Goal: Download file/media

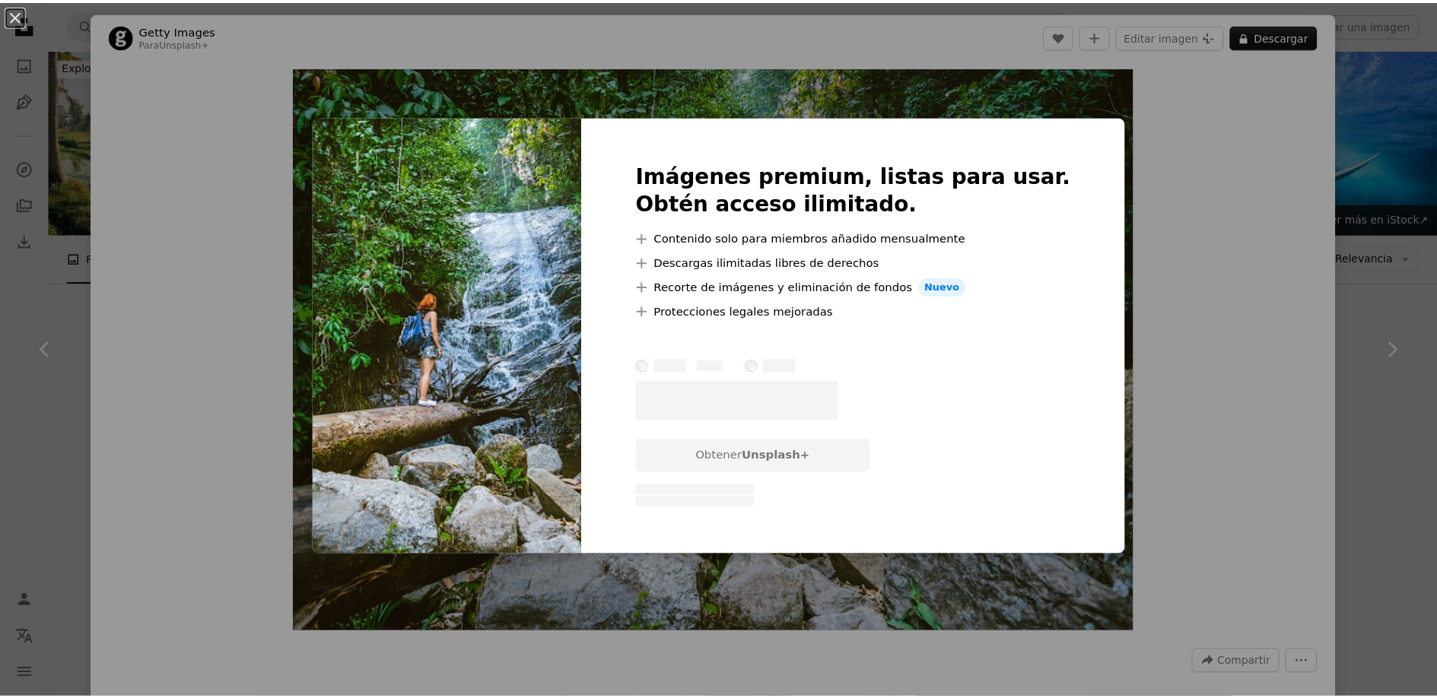
scroll to position [17042, 0]
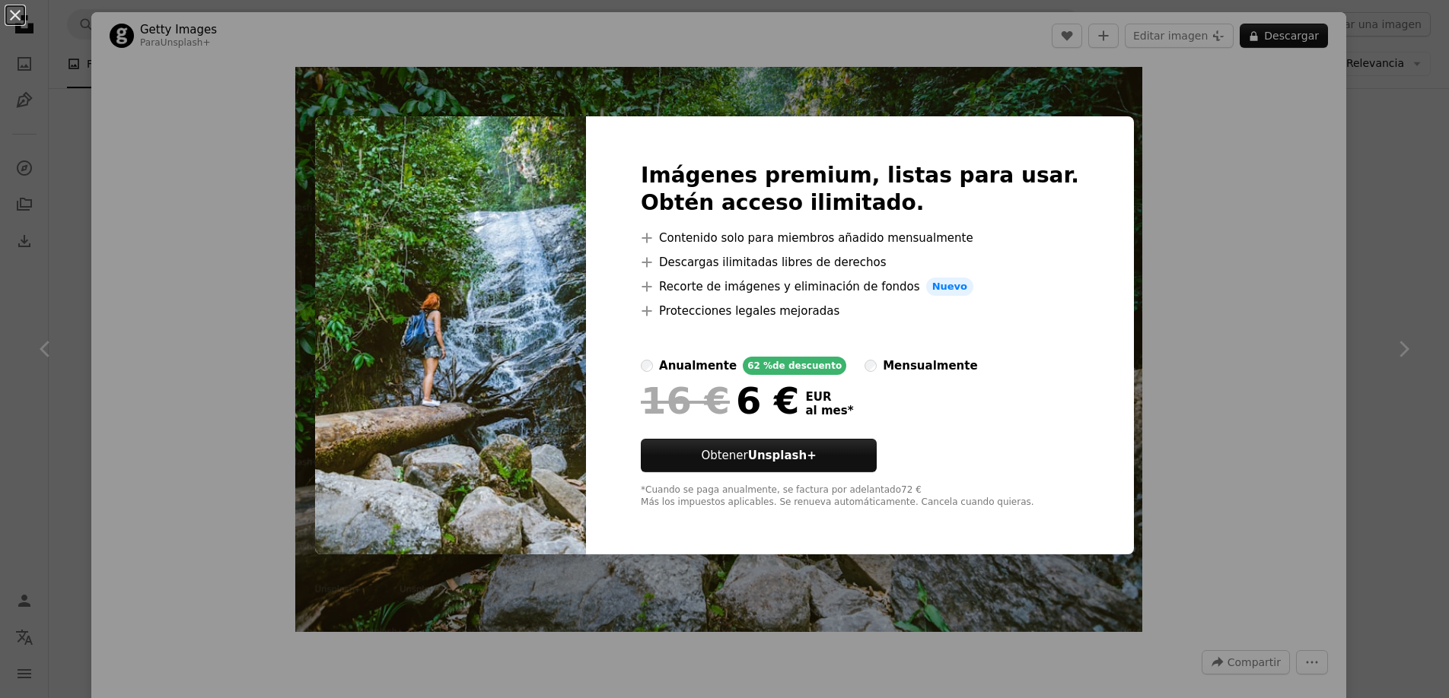
click at [1338, 190] on div "An X shape Imágenes premium, listas para usar. Obtén acceso ilimitado. A plus s…" at bounding box center [724, 349] width 1449 height 698
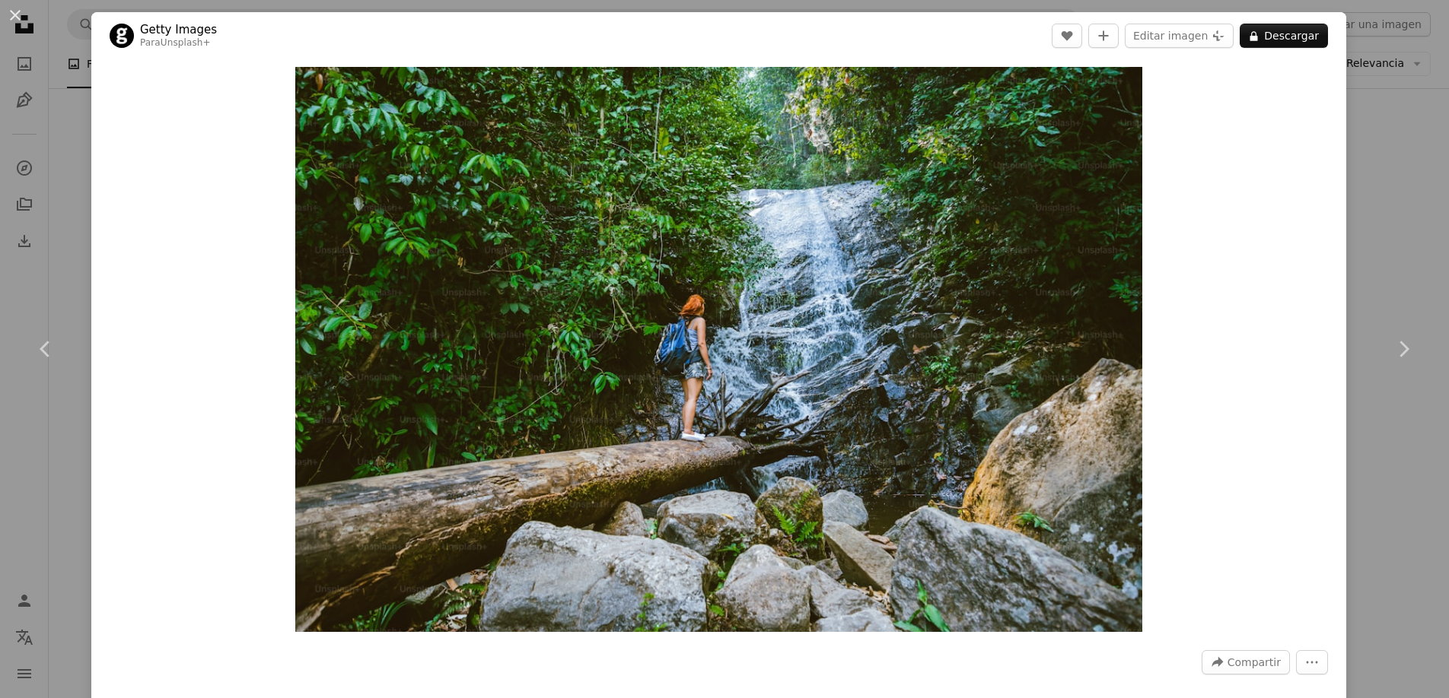
click at [1341, 198] on div "An X shape Chevron left Chevron right Getty Images Para Unsplash+ A heart A plu…" at bounding box center [724, 349] width 1449 height 698
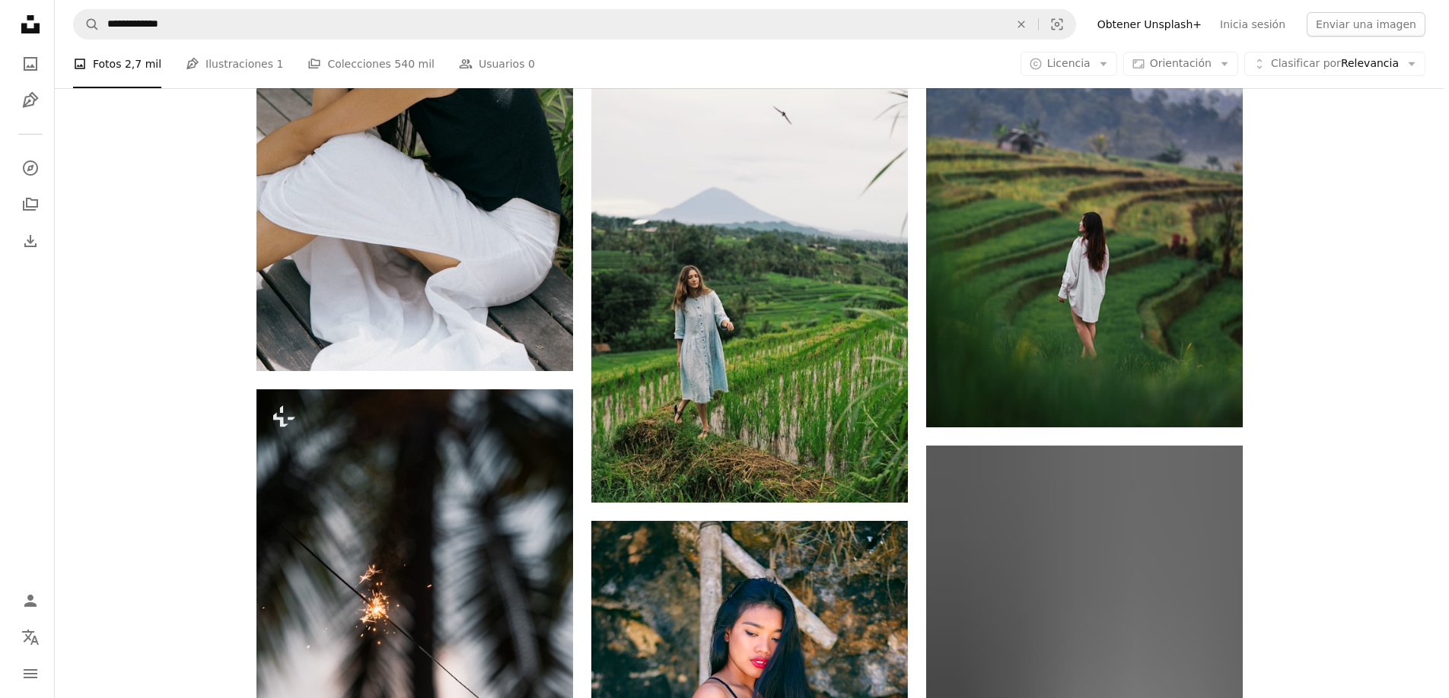
scroll to position [30714, 0]
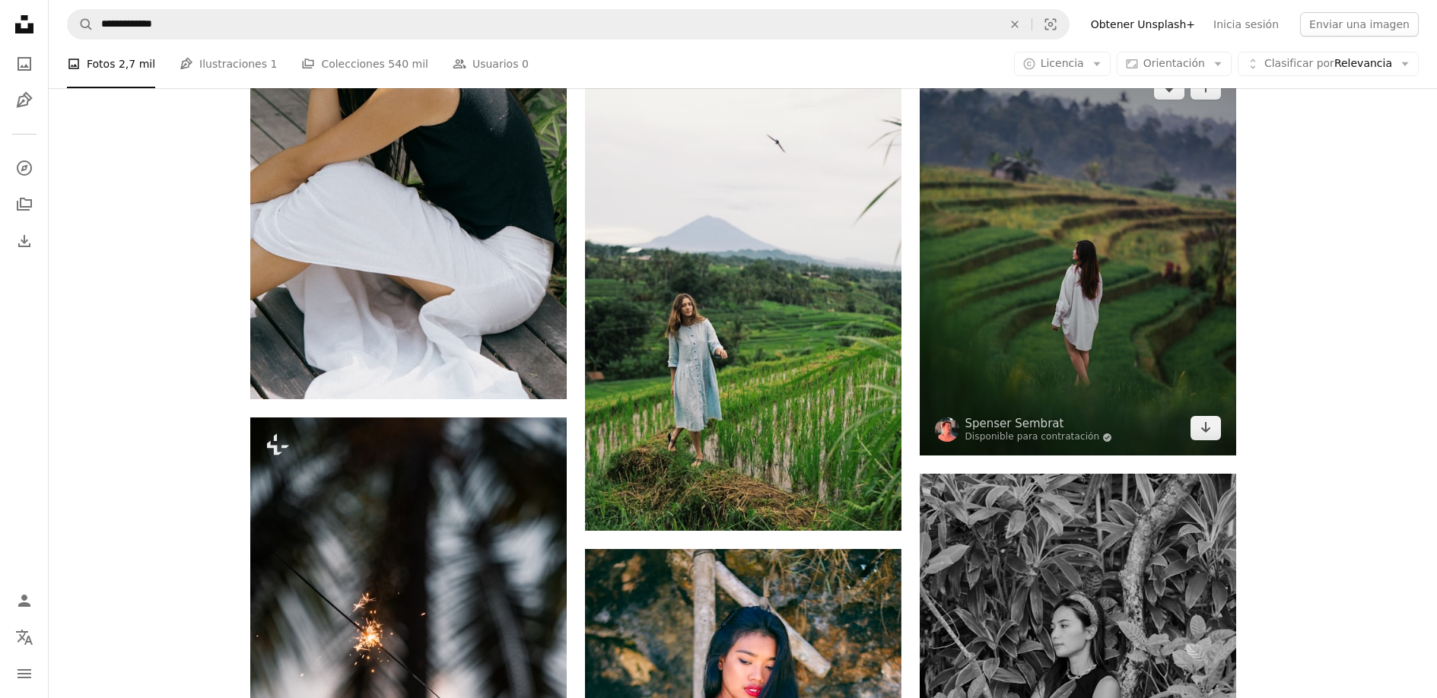
click at [1185, 280] on img at bounding box center [1078, 258] width 317 height 396
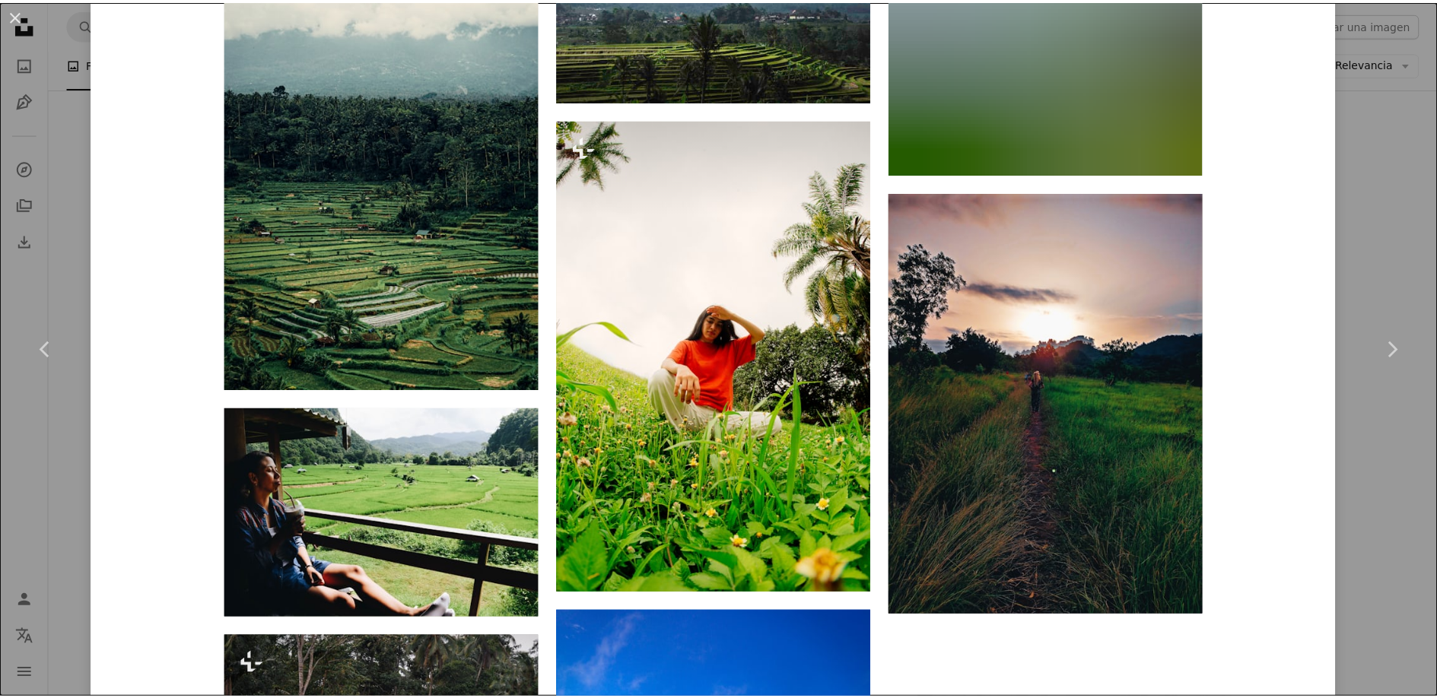
scroll to position [9883, 0]
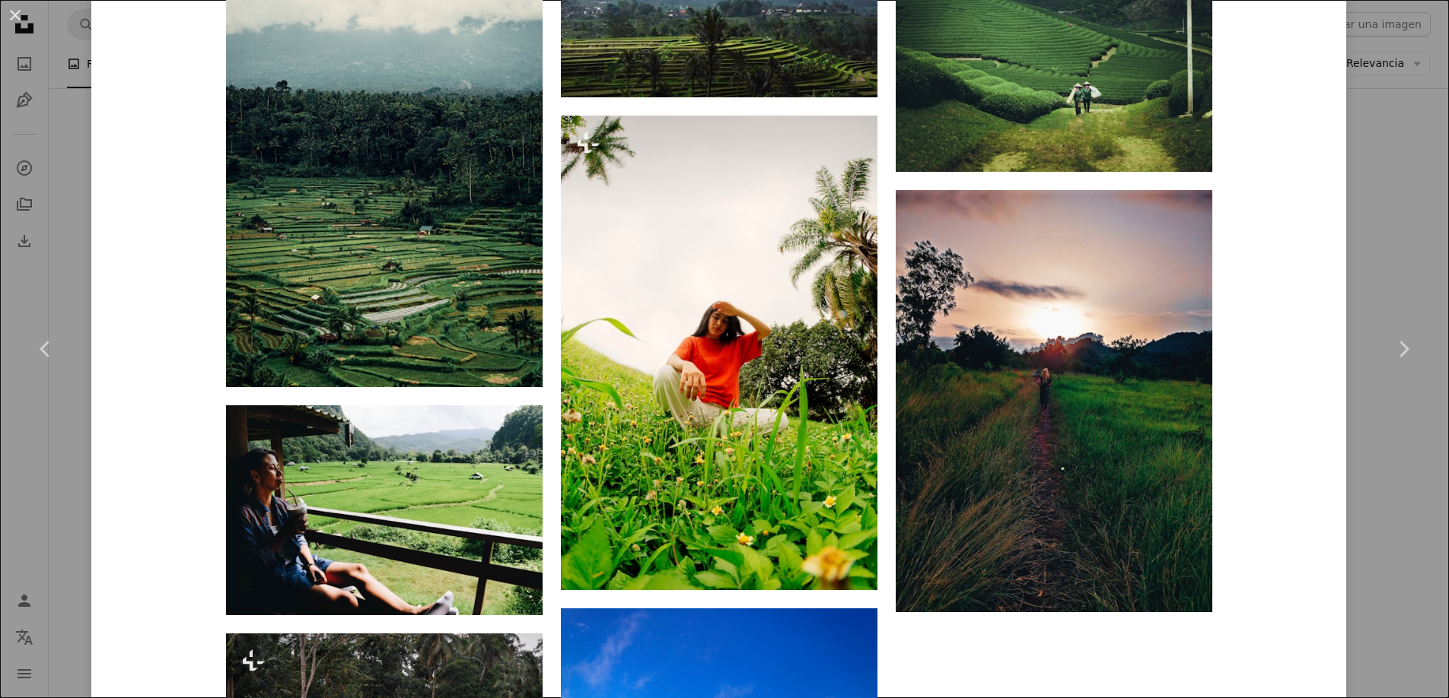
click at [1364, 216] on div "An X shape Chevron left Chevron right [PERSON_NAME] Disponible para contratació…" at bounding box center [724, 349] width 1449 height 698
